Goal: Information Seeking & Learning: Learn about a topic

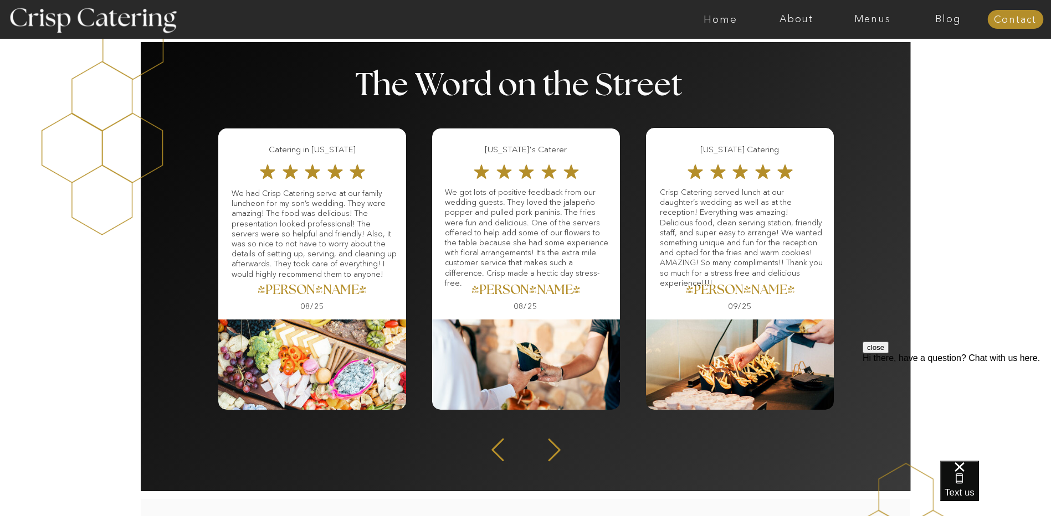
scroll to position [1385, 0]
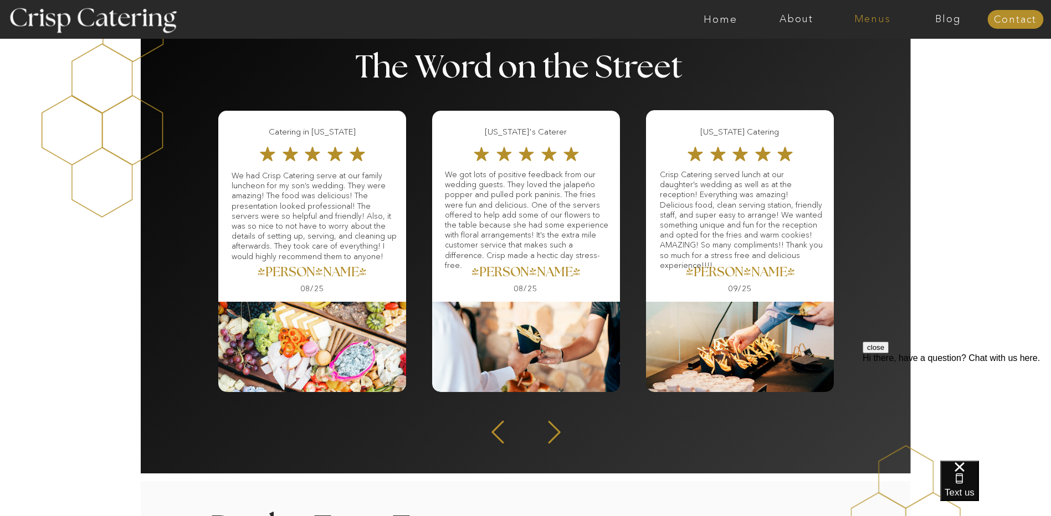
click at [875, 14] on nav "Menus" at bounding box center [872, 19] width 76 height 11
click at [885, 67] on nav "Winter (Sep-Feb)" at bounding box center [871, 65] width 91 height 11
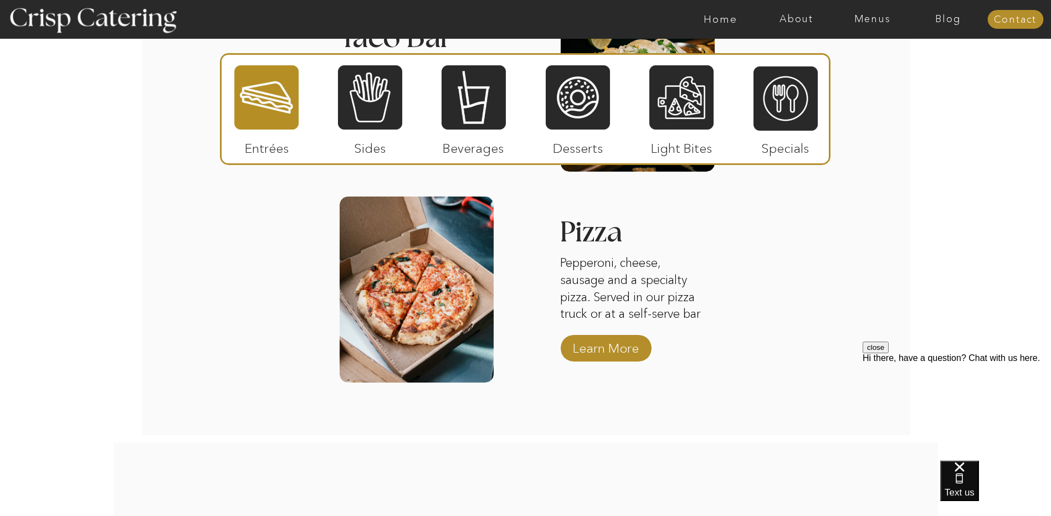
scroll to position [1773, 0]
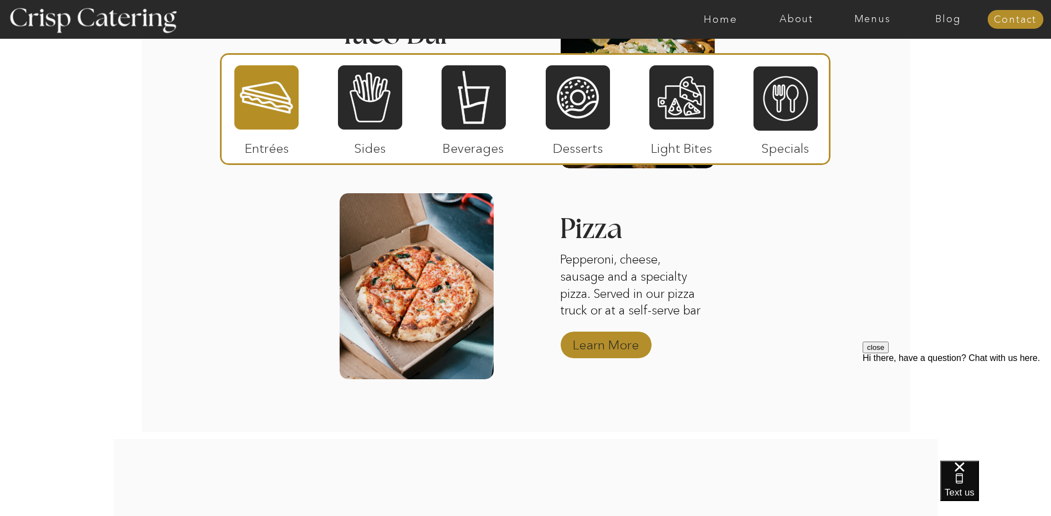
click at [618, 347] on p "Learn More" at bounding box center [606, 342] width 74 height 32
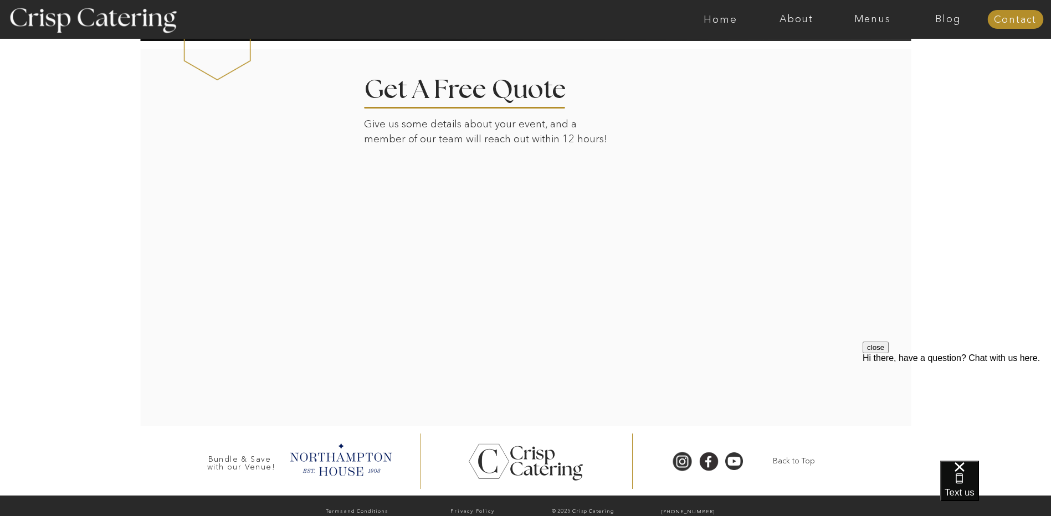
scroll to position [2411, 0]
